Goal: Task Accomplishment & Management: Use online tool/utility

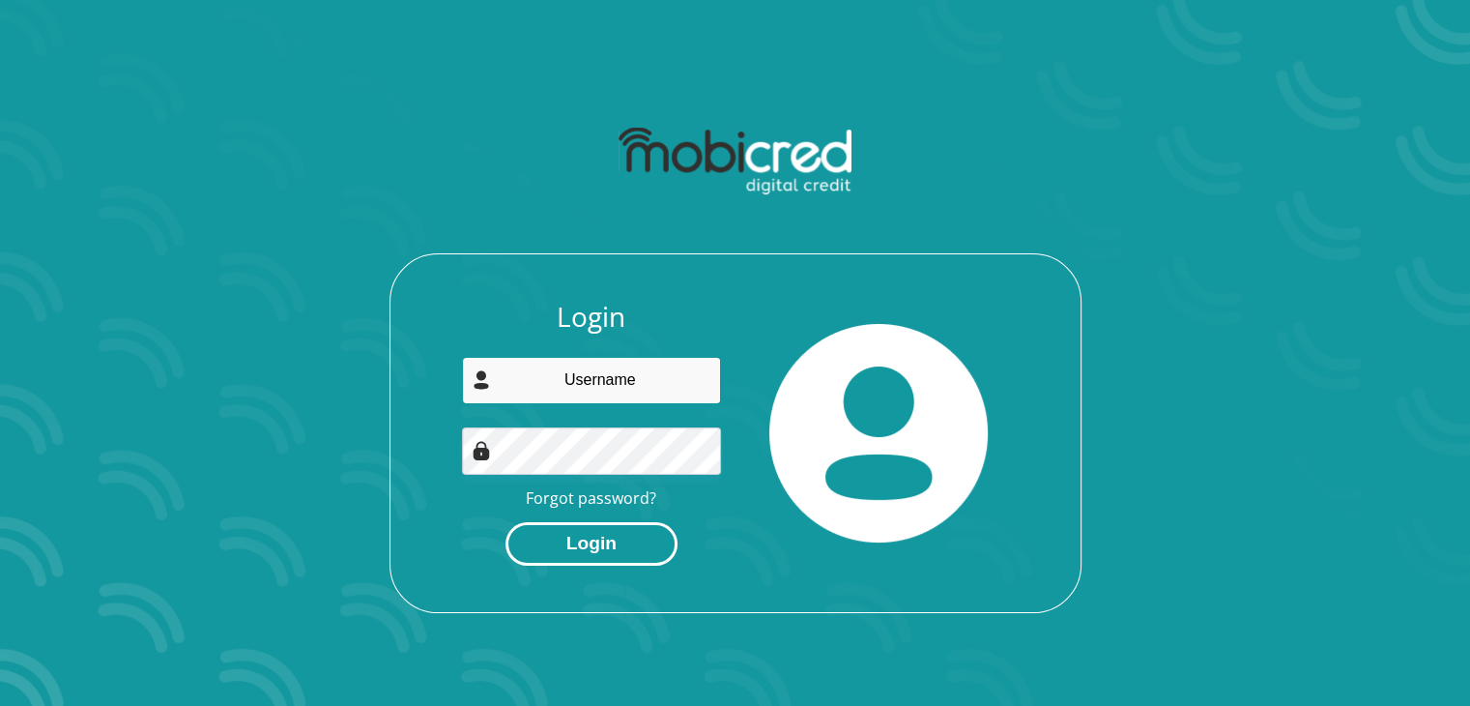
type input "mabundacrsd@gmail.com"
click at [579, 550] on button "Login" at bounding box center [592, 544] width 172 height 44
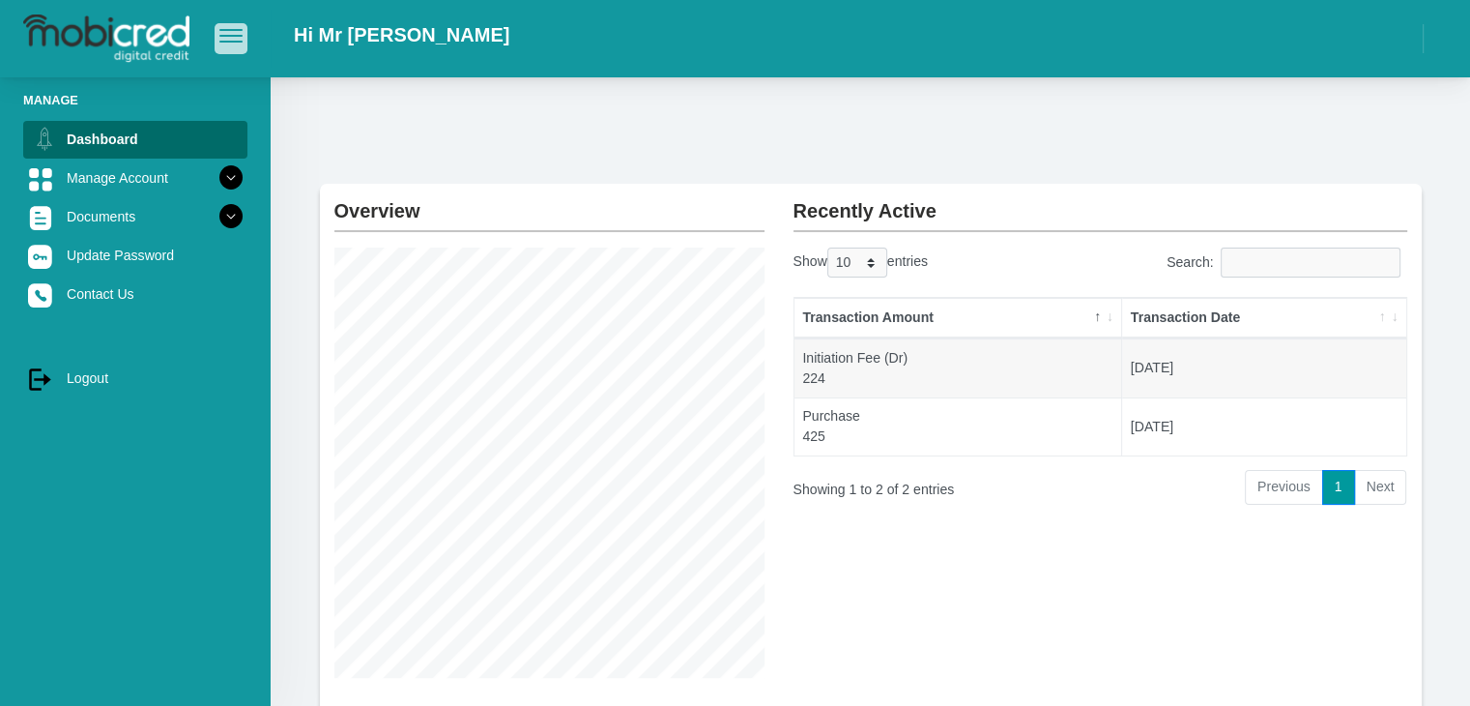
click at [236, 31] on span "button" at bounding box center [230, 30] width 23 height 2
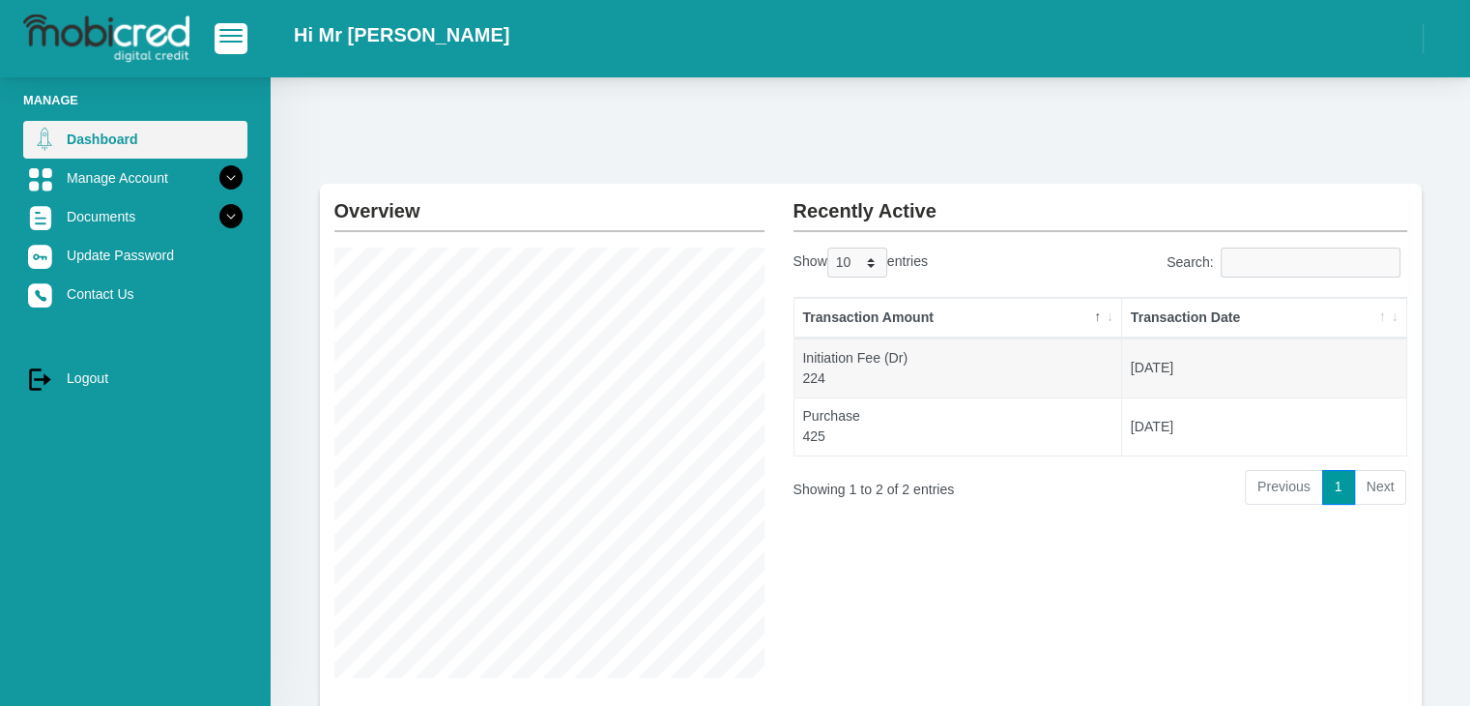
click at [197, 144] on link "Dashboard" at bounding box center [135, 139] width 224 height 37
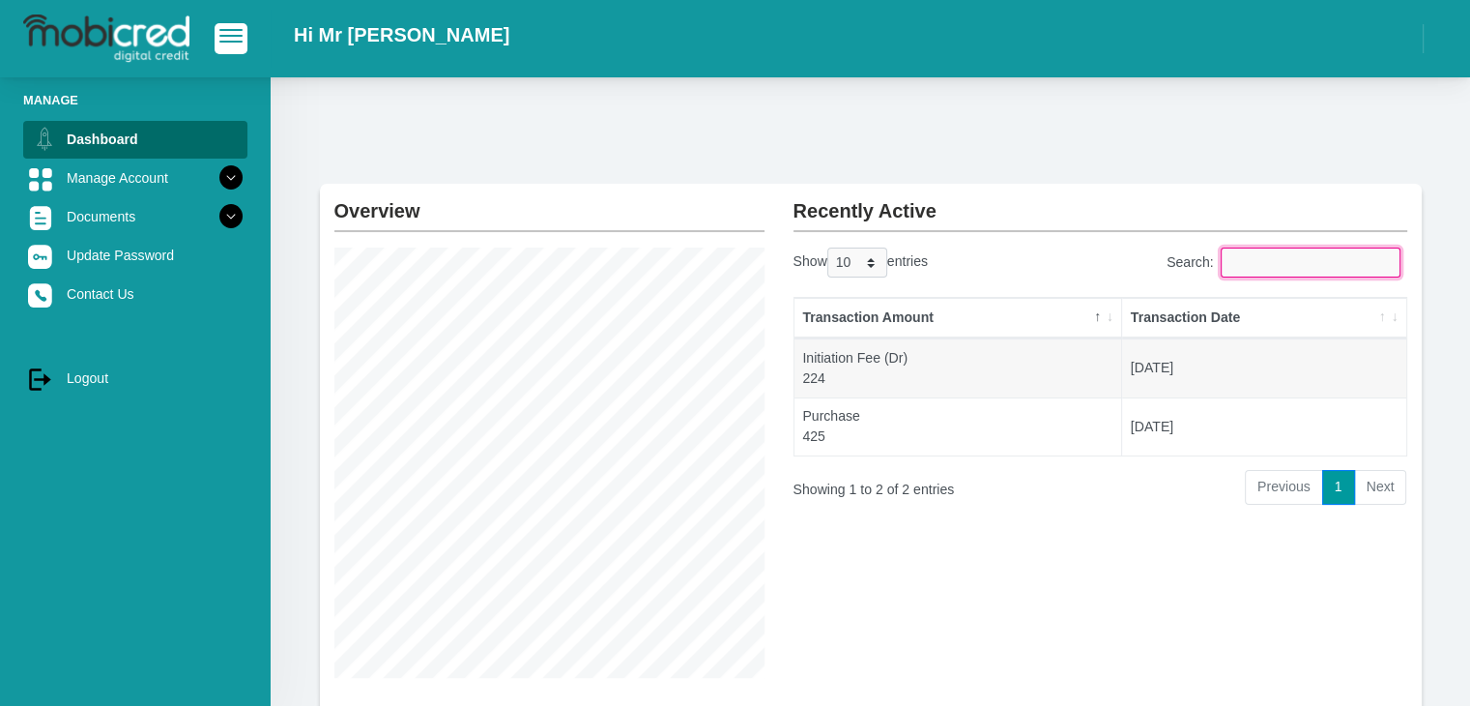
click at [1257, 266] on input "Search:" at bounding box center [1311, 262] width 180 height 30
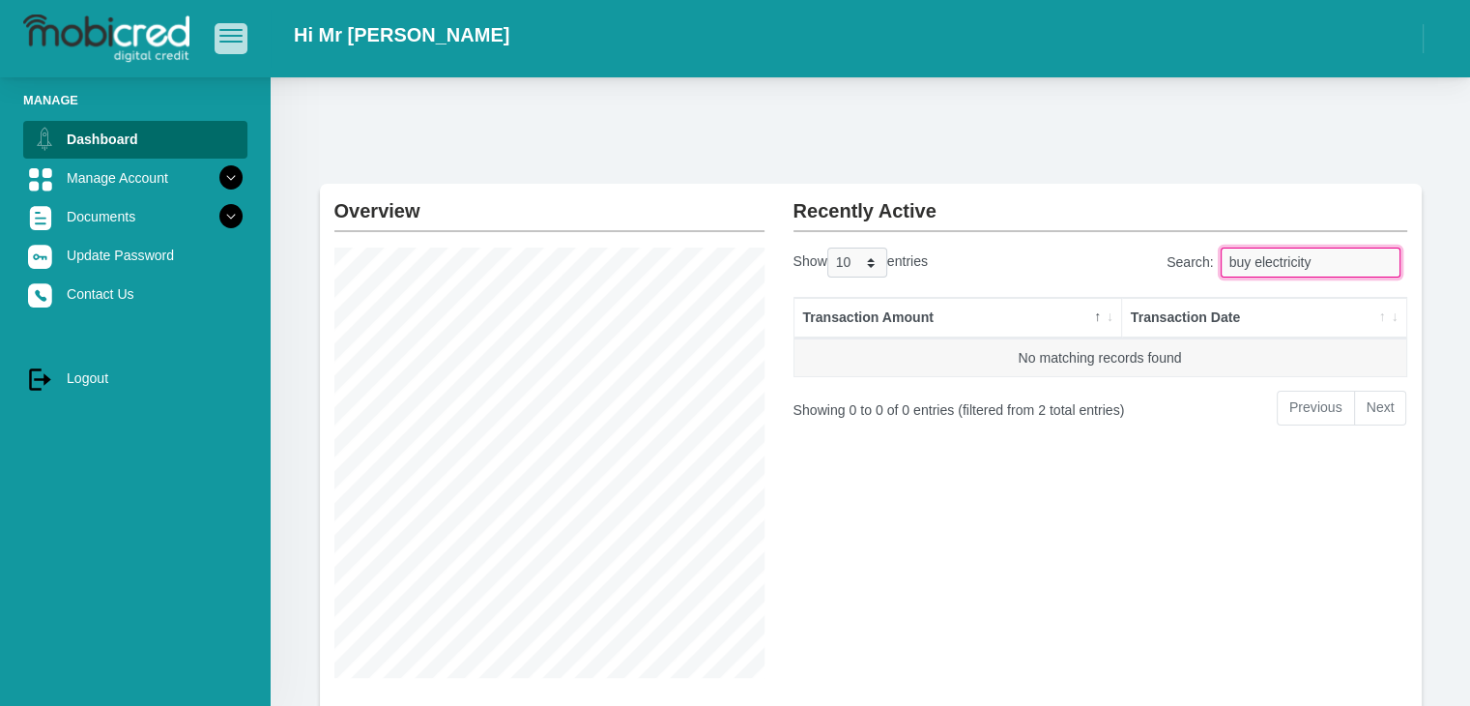
type input "buy electricity"
click at [228, 31] on span "button" at bounding box center [230, 30] width 23 height 2
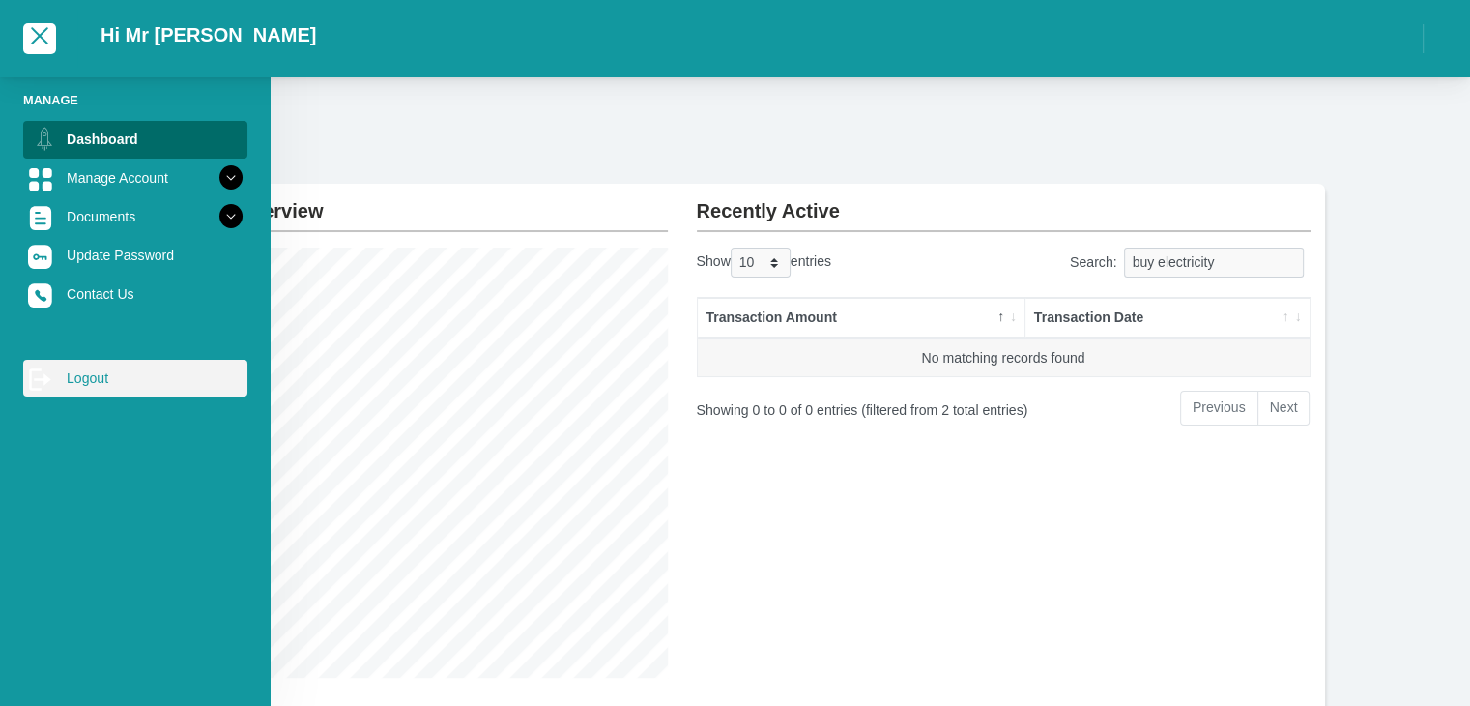
click at [90, 389] on link "log out Logout" at bounding box center [135, 378] width 224 height 37
